Goal: Navigation & Orientation: Find specific page/section

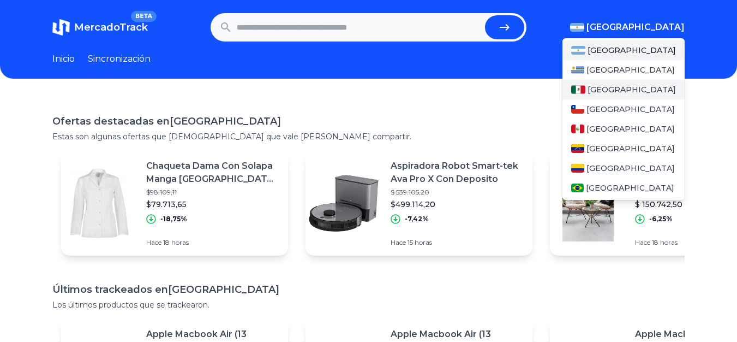
click at [640, 89] on div "[GEOGRAPHIC_DATA]" at bounding box center [623, 90] width 122 height 20
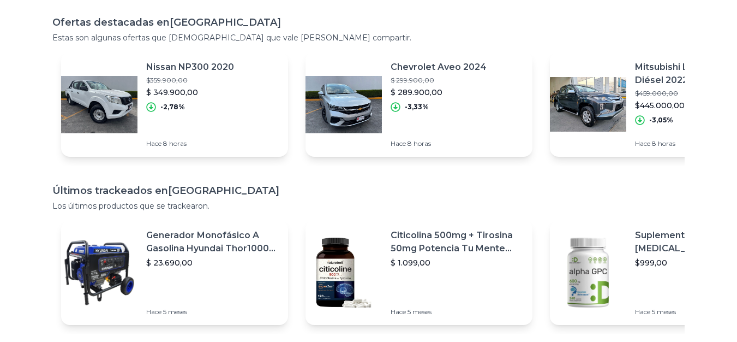
scroll to position [208, 0]
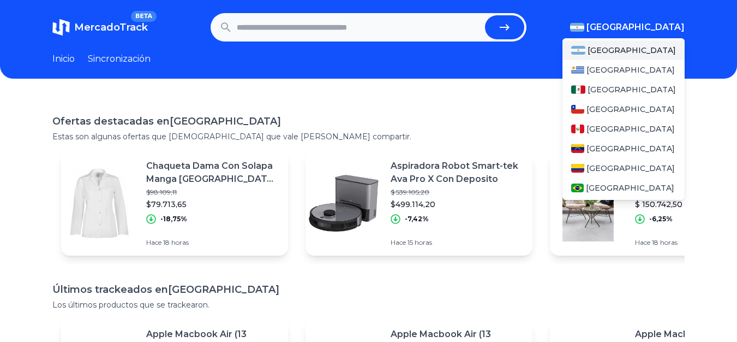
click at [650, 26] on font "[GEOGRAPHIC_DATA]" at bounding box center [635, 27] width 98 height 10
click at [585, 85] on span at bounding box center [578, 89] width 14 height 9
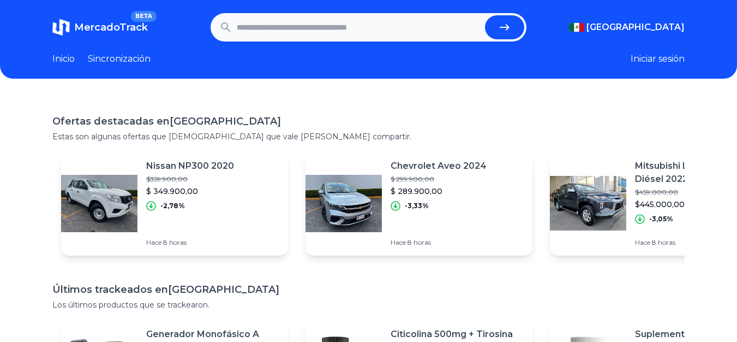
click at [471, 105] on div "Ofertas destacadas en México Estas son algunas ofertas que creemos que vale la …" at bounding box center [368, 273] width 737 height 354
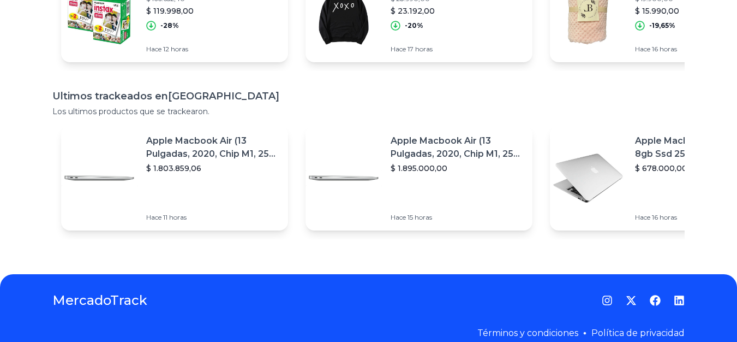
scroll to position [208, 0]
